Goal: Information Seeking & Learning: Learn about a topic

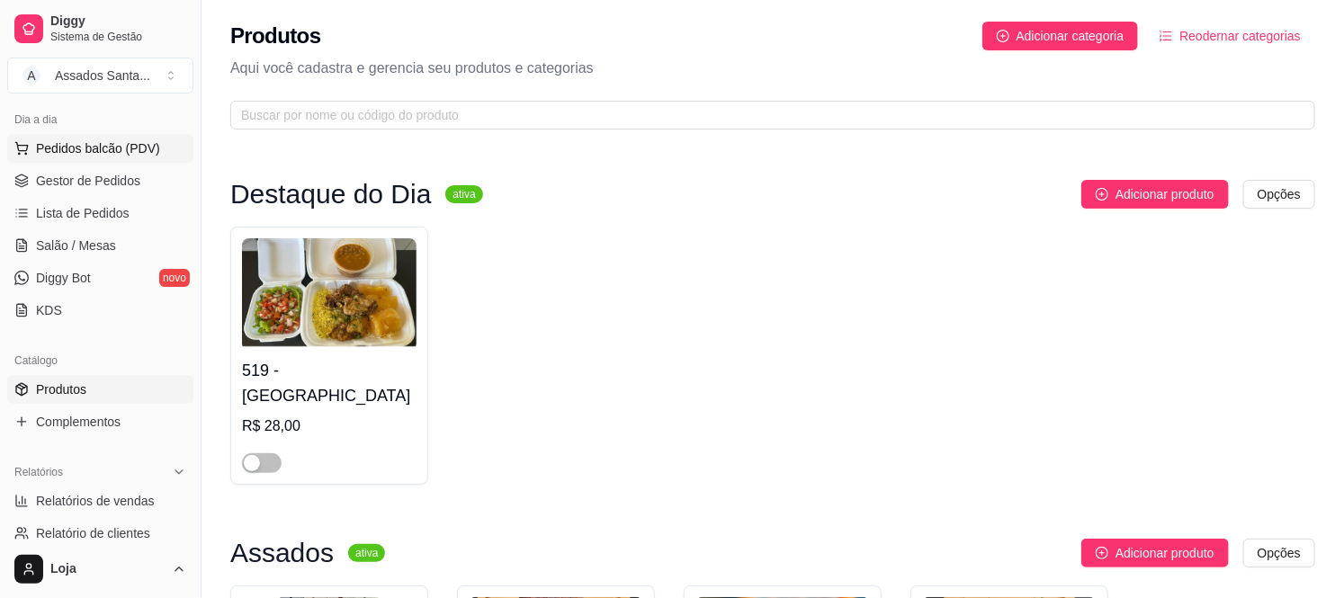
drag, startPoint x: 82, startPoint y: 145, endPoint x: 68, endPoint y: 145, distance: 13.5
click at [82, 145] on span "Pedidos balcão (PDV)" at bounding box center [98, 148] width 124 height 18
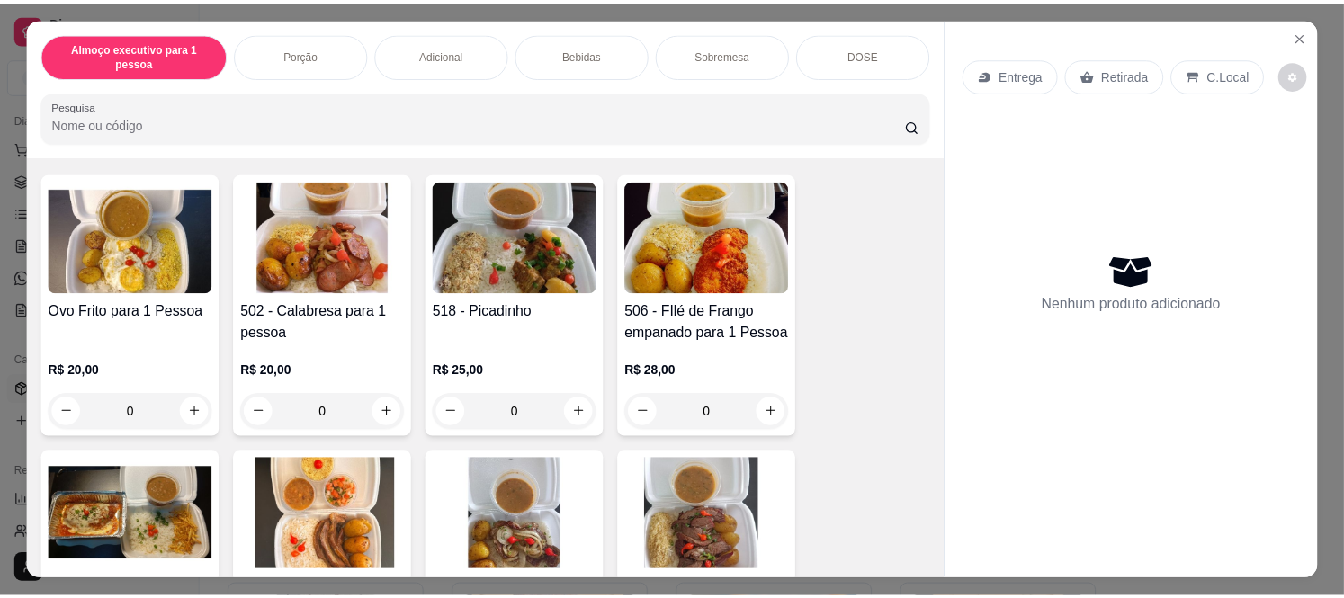
scroll to position [200, 0]
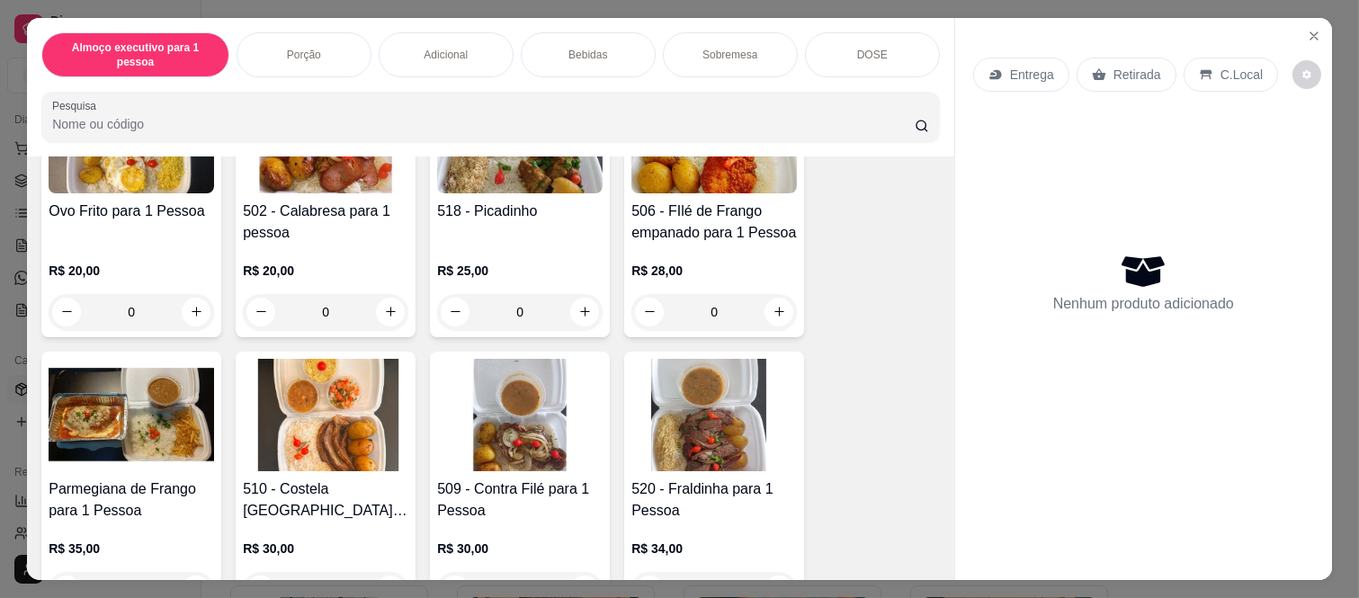
click at [300, 427] on img at bounding box center [325, 415] width 165 height 112
click at [1304, 22] on button "Close" at bounding box center [1314, 36] width 29 height 29
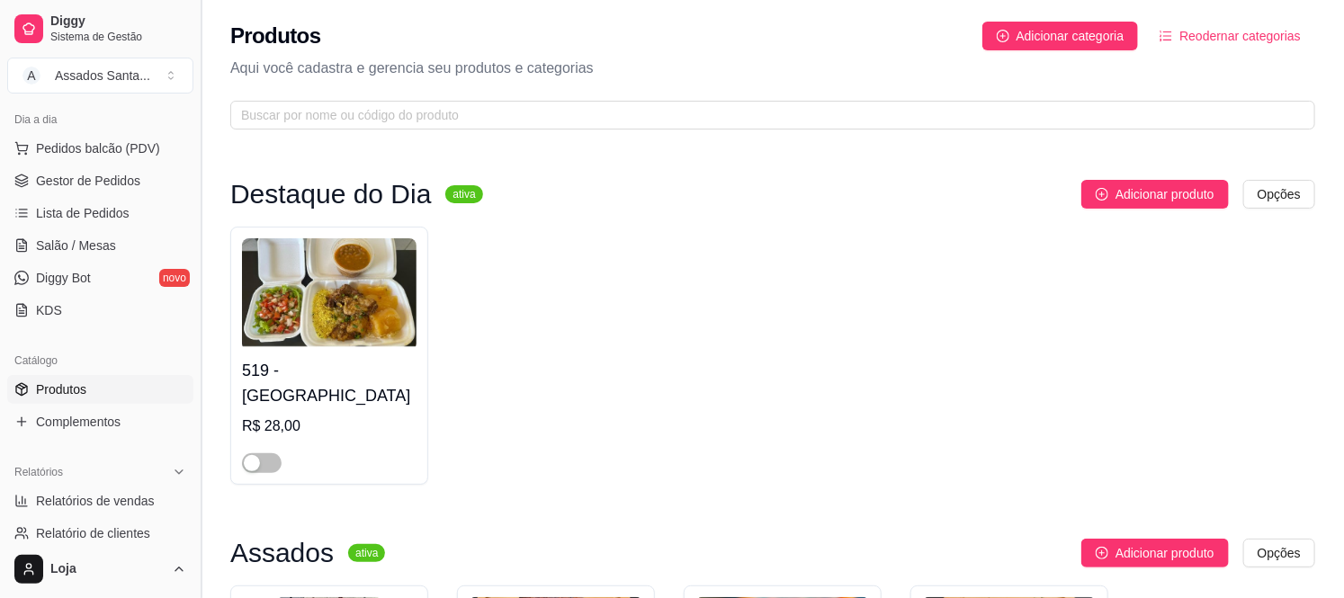
scroll to position [100, 0]
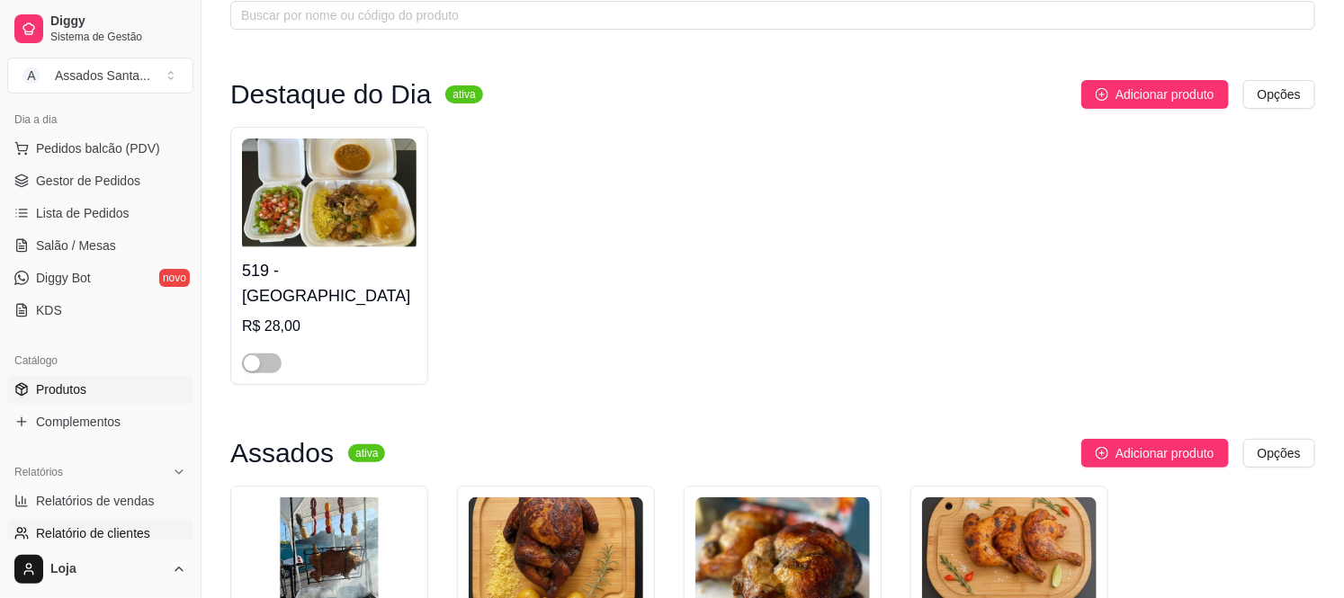
click at [94, 522] on link "Relatório de clientes" at bounding box center [100, 533] width 186 height 29
select select "30"
select select "HIGHEST_TOTAL_SPENT_WITH_ORDERS"
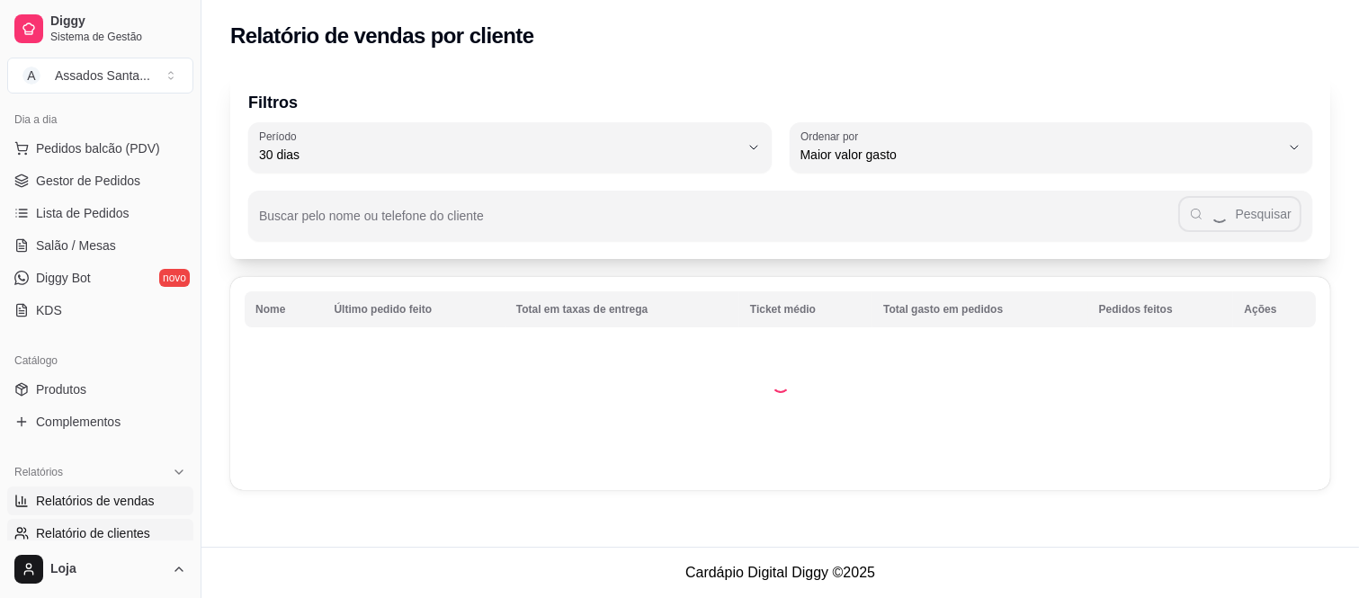
click at [100, 501] on span "Relatórios de vendas" at bounding box center [95, 501] width 119 height 18
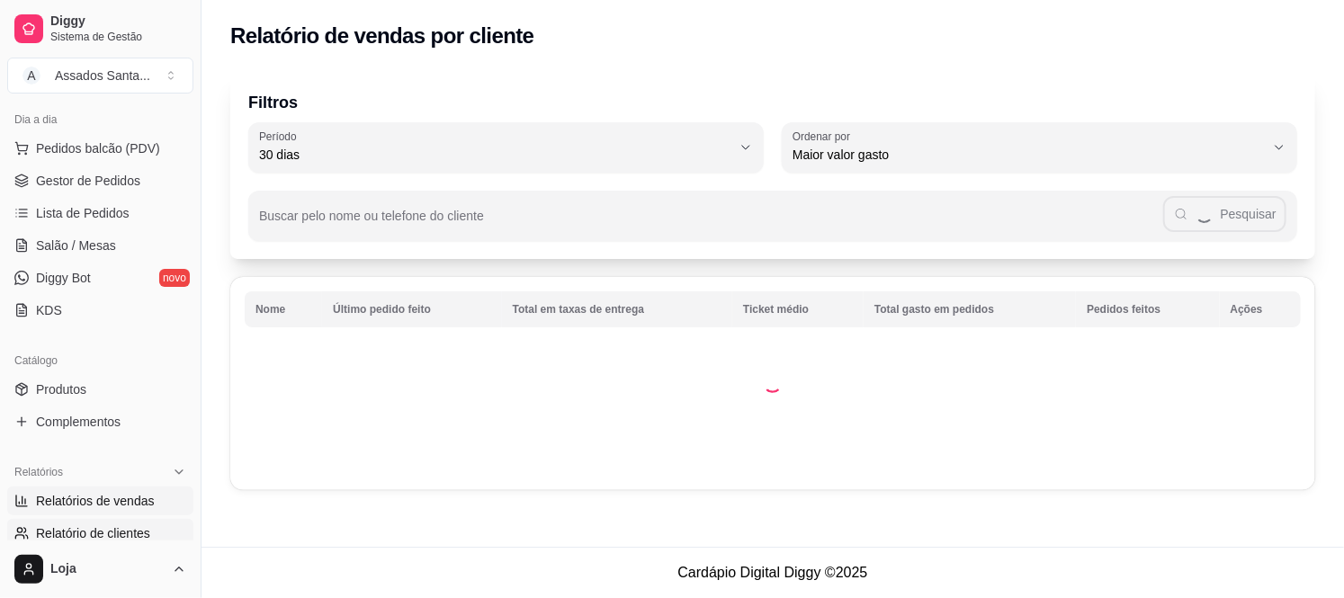
select select "ALL"
select select "0"
